Goal: Find specific page/section: Find specific page/section

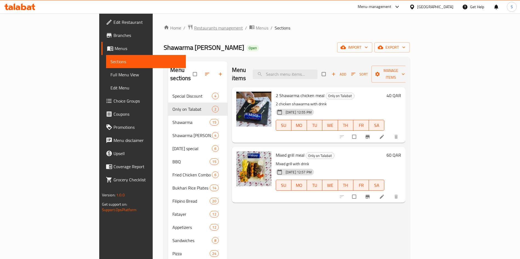
click at [194, 29] on span "Restaurants management" at bounding box center [218, 28] width 49 height 7
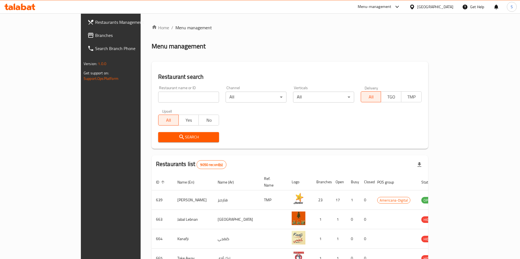
click at [158, 97] on input "search" at bounding box center [188, 97] width 61 height 11
click button "Search" at bounding box center [188, 137] width 61 height 10
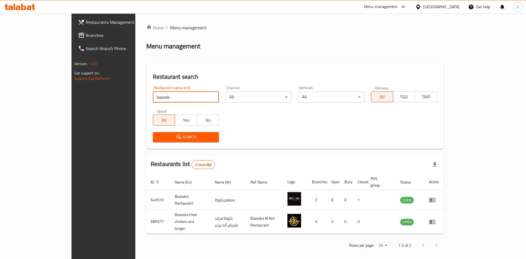
click at [300, 136] on div "Search" at bounding box center [295, 137] width 291 height 17
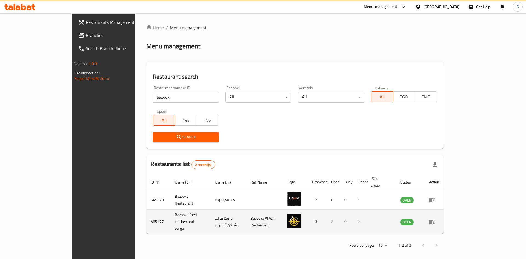
click at [146, 213] on td "689377" at bounding box center [158, 222] width 24 height 24
copy td "689377"
drag, startPoint x: 127, startPoint y: 212, endPoint x: 190, endPoint y: 214, distance: 63.6
click at [190, 214] on td "Bazooka fried chicken and burger" at bounding box center [190, 222] width 40 height 24
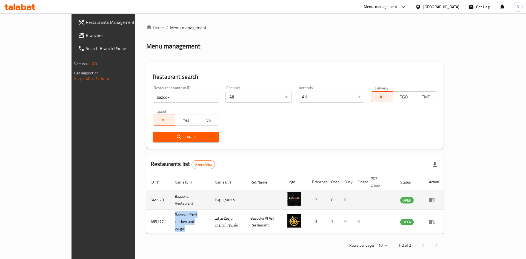
copy td "Bazooka fried chicken and burger"
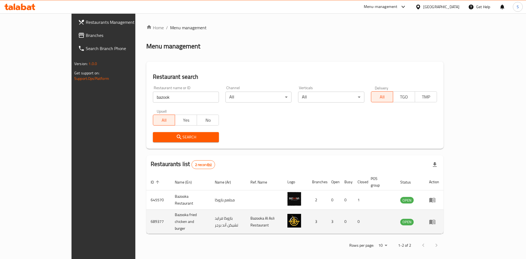
click at [146, 213] on td "689377" at bounding box center [158, 222] width 24 height 24
copy td "689377"
drag, startPoint x: 128, startPoint y: 213, endPoint x: 181, endPoint y: 214, distance: 53.7
click at [181, 214] on td "Bazooka fried chicken and burger" at bounding box center [190, 222] width 40 height 24
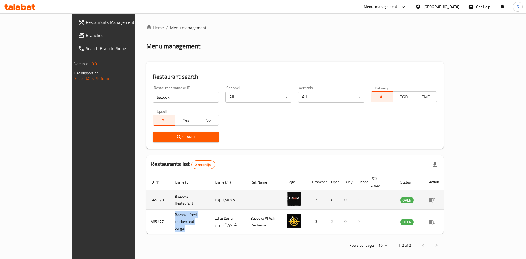
copy td "Bazooka fried chicken and burger"
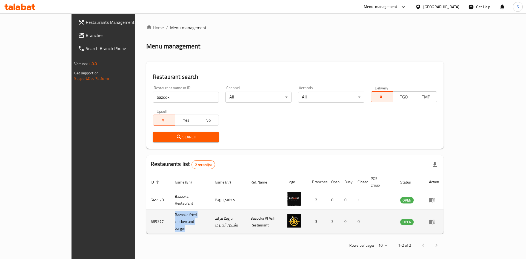
copy td "Bazooka fried chicken and burger"
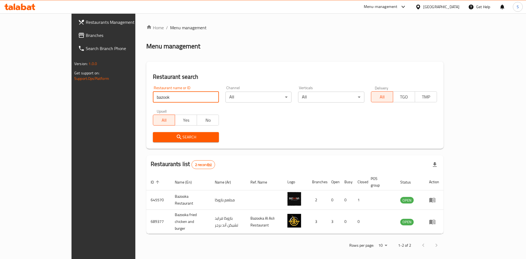
drag, startPoint x: 106, startPoint y: 96, endPoint x: 88, endPoint y: 91, distance: 18.7
click at [135, 92] on div "Home / Menu management Menu management Restaurant search Restaurant name or ID …" at bounding box center [294, 138] width 319 height 250
type input "asiana"
click button "Search" at bounding box center [186, 137] width 66 height 10
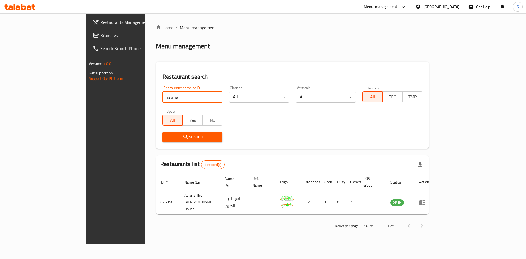
drag, startPoint x: 198, startPoint y: 96, endPoint x: 194, endPoint y: 97, distance: 3.9
click at [196, 97] on input "asiana" at bounding box center [192, 97] width 60 height 11
click at [194, 97] on input "asiana" at bounding box center [192, 97] width 60 height 11
paste input "Twinky"
type input "Twinky"
